Goal: Information Seeking & Learning: Learn about a topic

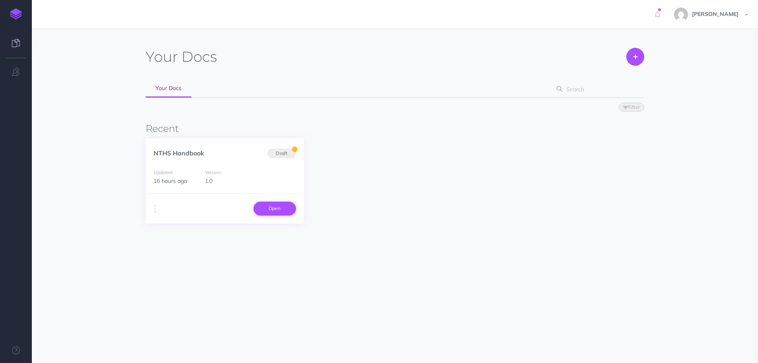
click at [264, 207] on link "Open" at bounding box center [275, 208] width 43 height 14
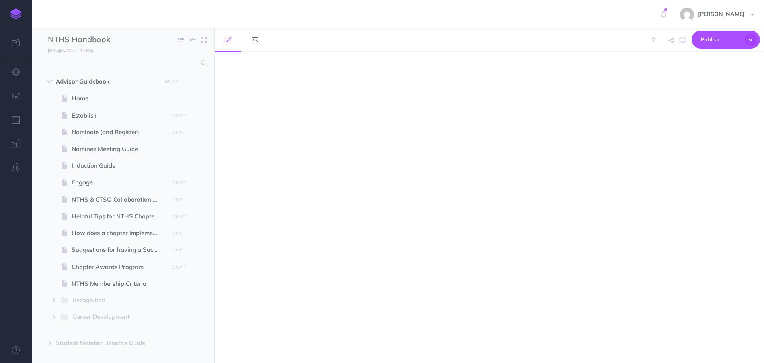
select select "null"
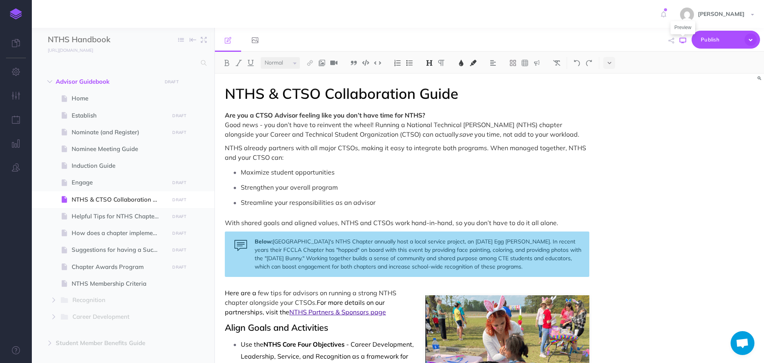
click at [681, 40] on icon "button" at bounding box center [683, 40] width 6 height 6
drag, startPoint x: 422, startPoint y: 118, endPoint x: 391, endPoint y: 124, distance: 31.6
click at [422, 119] on span "Are you a CTSO Advisor feeling like you don’t have time for NTHS?" at bounding box center [325, 115] width 200 height 8
drag, startPoint x: 405, startPoint y: 124, endPoint x: 507, endPoint y: 128, distance: 102.4
click at [507, 128] on span "Good news - you don’t have to reinvent the wheel! Running a National Technical …" at bounding box center [394, 130] width 339 height 18
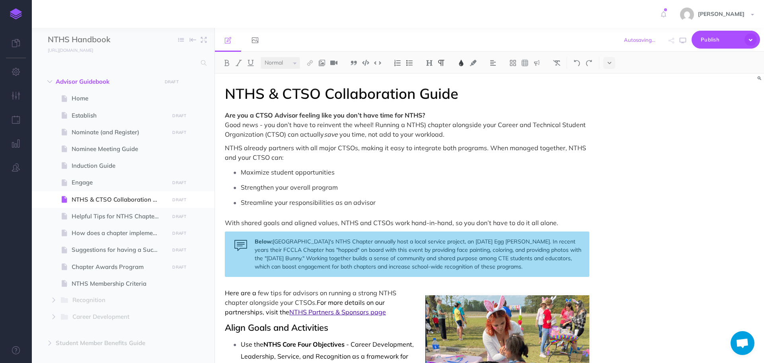
click at [426, 124] on span "Good news - you don’t have to reinvent the wheel! Running a NTHS) chapter along…" at bounding box center [406, 130] width 363 height 18
click at [403, 126] on span "Good news - you don’t have to reinvent the wheel! Running a NTHS chapter alongs…" at bounding box center [405, 130] width 361 height 18
drag, startPoint x: 496, startPoint y: 124, endPoint x: 267, endPoint y: 133, distance: 229.9
click at [267, 133] on span "Good news - you don’t have to reinvent the wheel! Running an NTHS chapter along…" at bounding box center [407, 130] width 364 height 18
click at [516, 123] on span "Good news - you don’t have to reinvent the wheel! Running an NTHS chapter along…" at bounding box center [391, 125] width 332 height 8
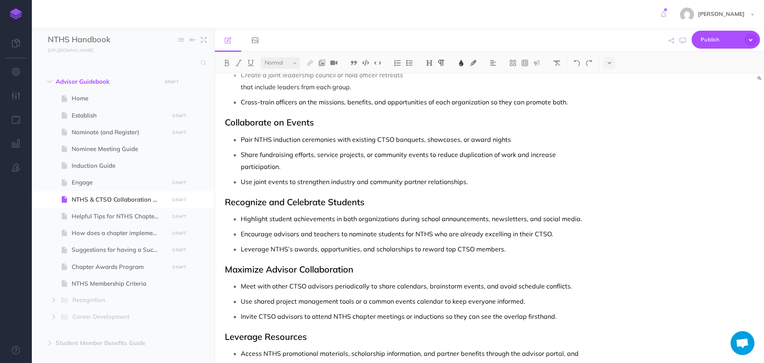
scroll to position [438, 0]
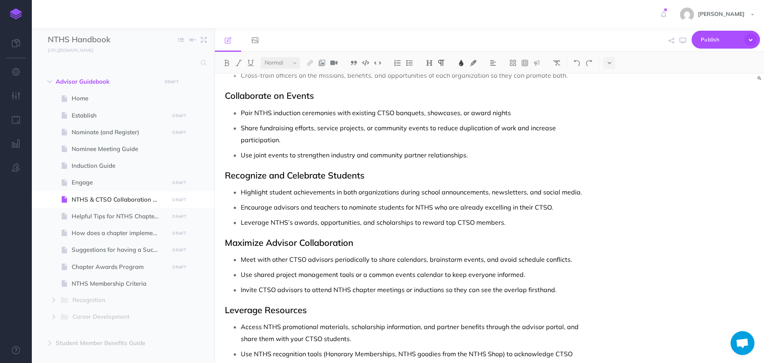
click at [511, 111] on p "Pair NTHS induction ceremonies with existing CTSO banquets, showcases, or award…" at bounding box center [415, 113] width 349 height 12
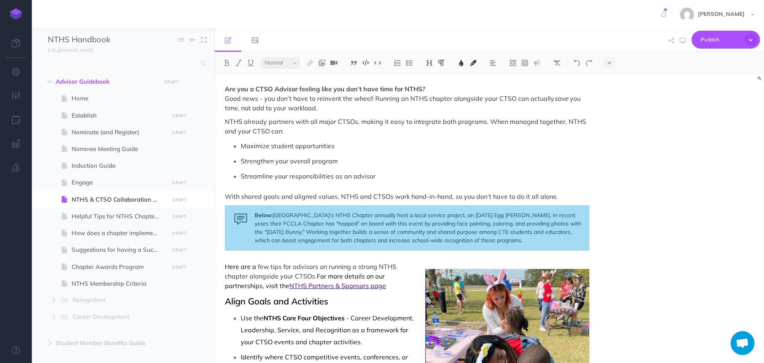
scroll to position [0, 0]
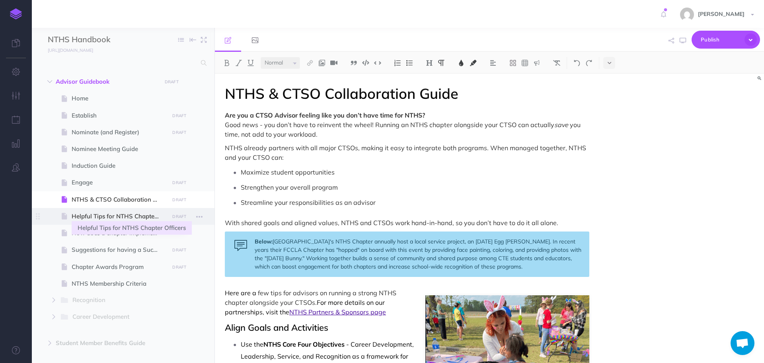
click at [114, 218] on span "Helpful Tips for NTHS Chapter Officers" at bounding box center [119, 216] width 95 height 10
select select "null"
